Goal: Information Seeking & Learning: Learn about a topic

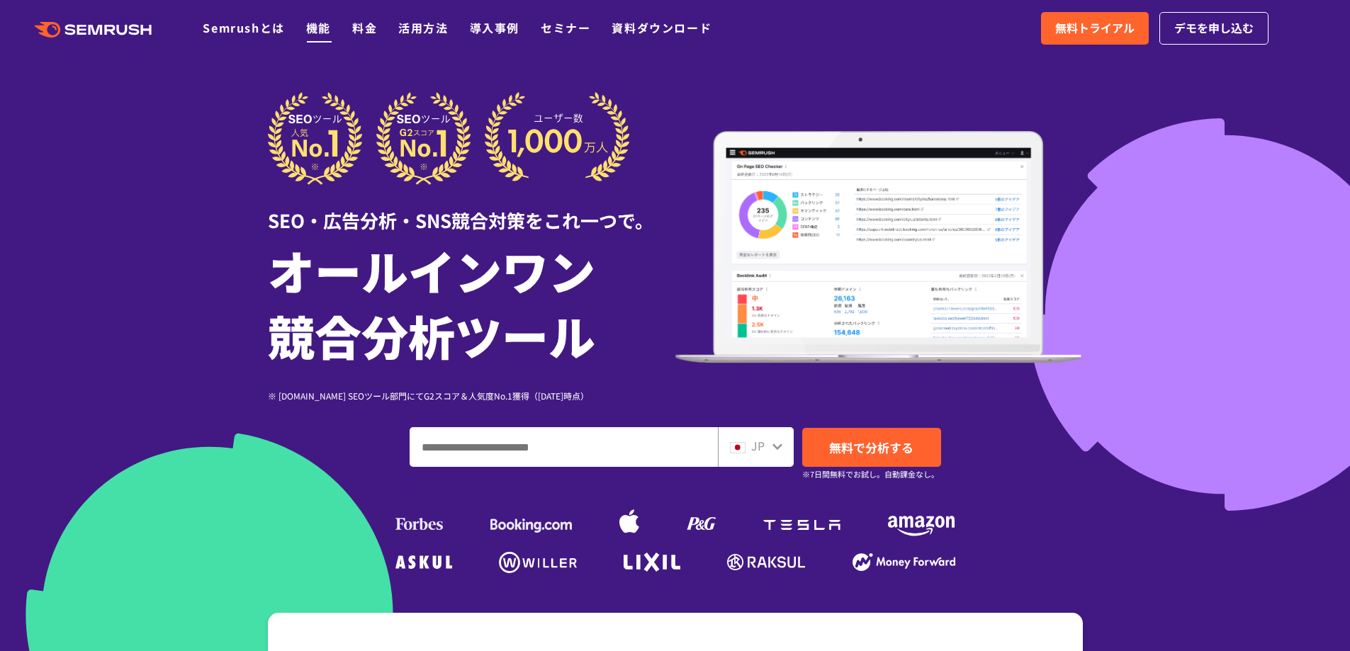
click at [323, 29] on link "機能" at bounding box center [318, 27] width 25 height 17
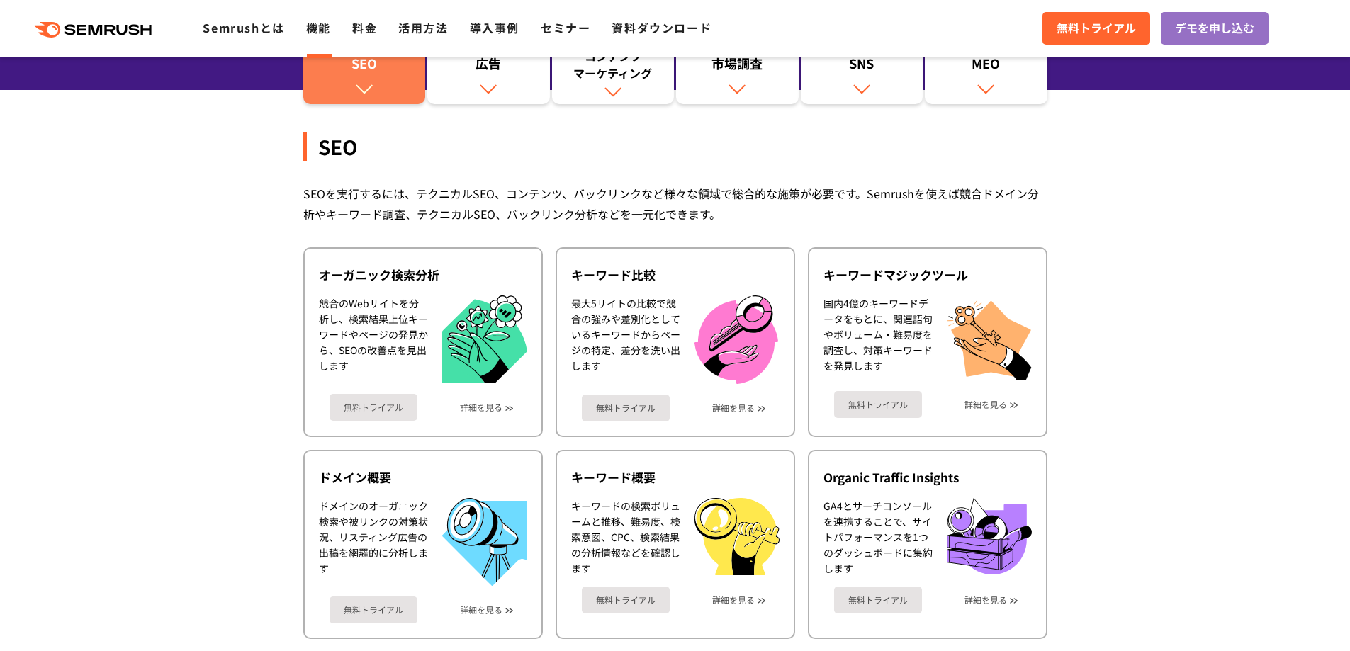
click at [364, 96] on img at bounding box center [364, 88] width 18 height 18
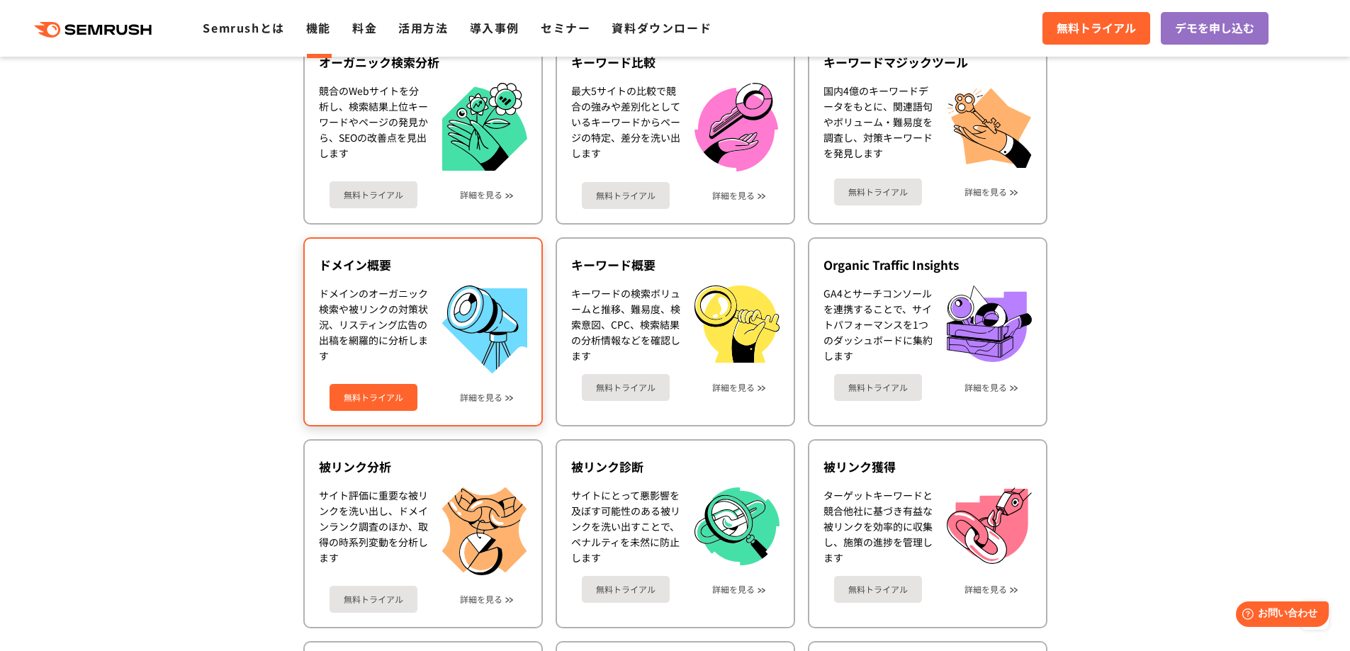
scroll to position [638, 0]
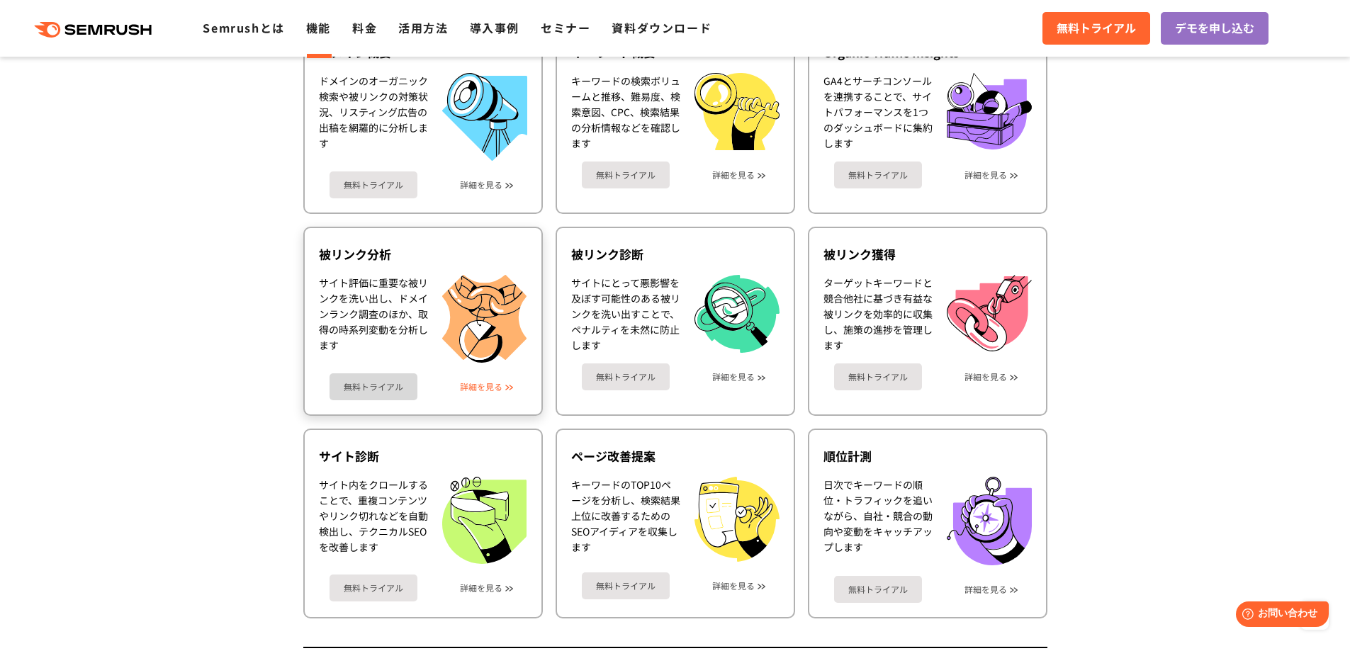
click at [474, 386] on link "詳細を見る" at bounding box center [481, 387] width 43 height 10
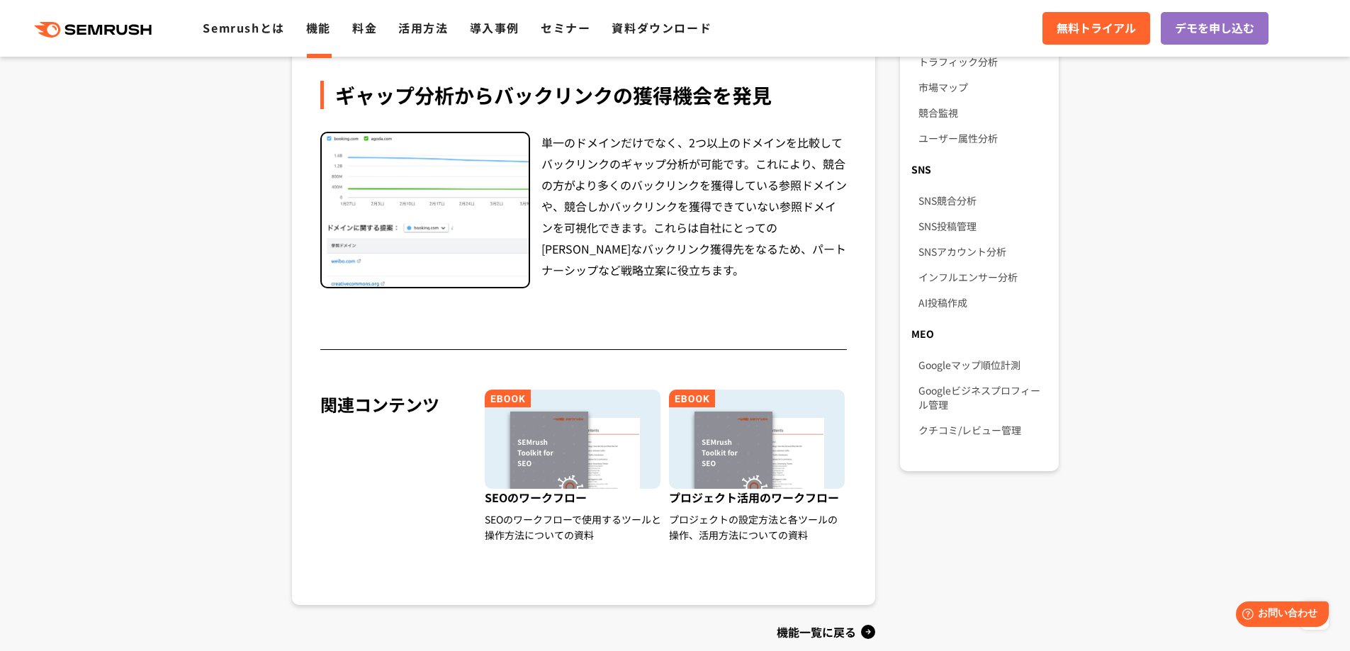
scroll to position [1489, 0]
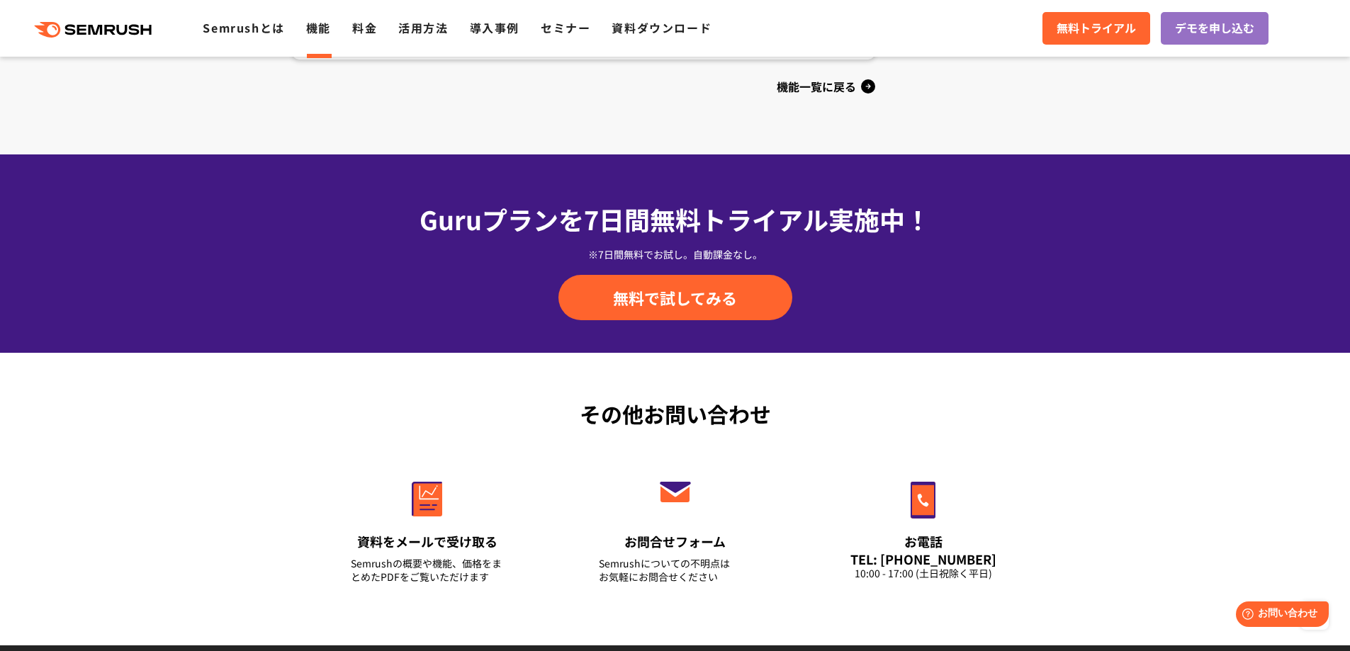
drag, startPoint x: 379, startPoint y: 390, endPoint x: 379, endPoint y: 380, distance: 9.9
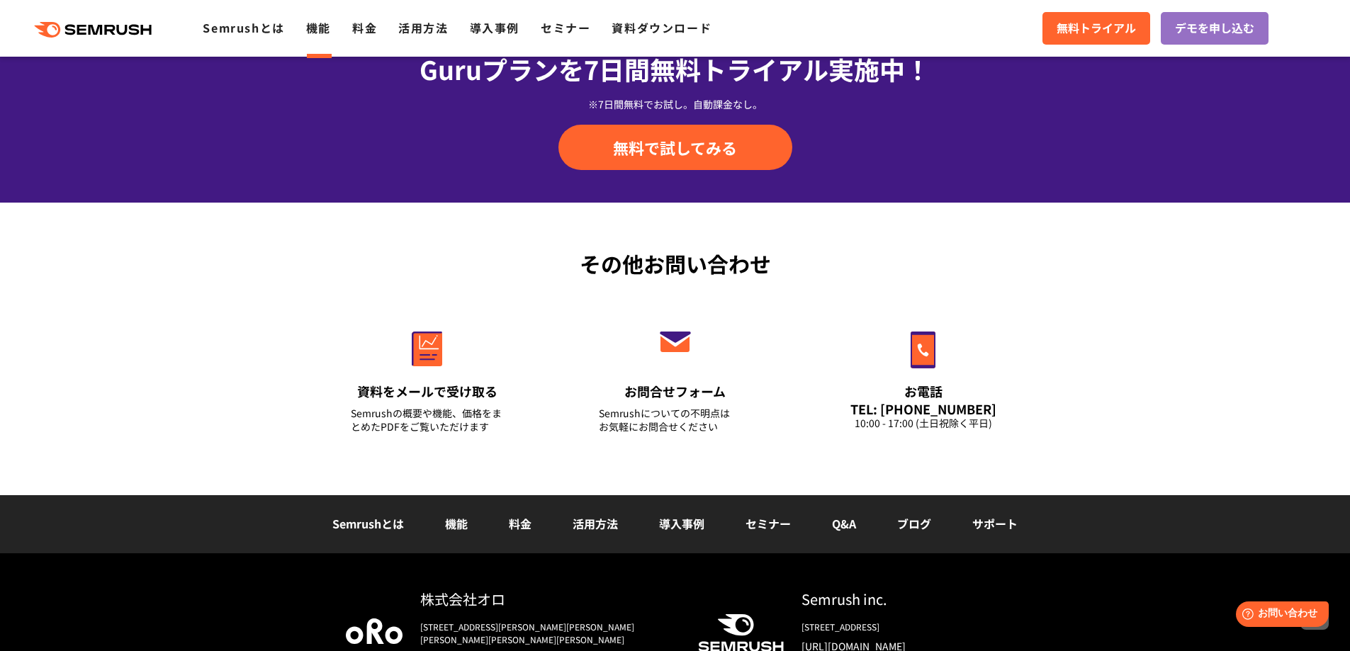
scroll to position [1752, 0]
